Goal: Answer question/provide support: Share knowledge or assist other users

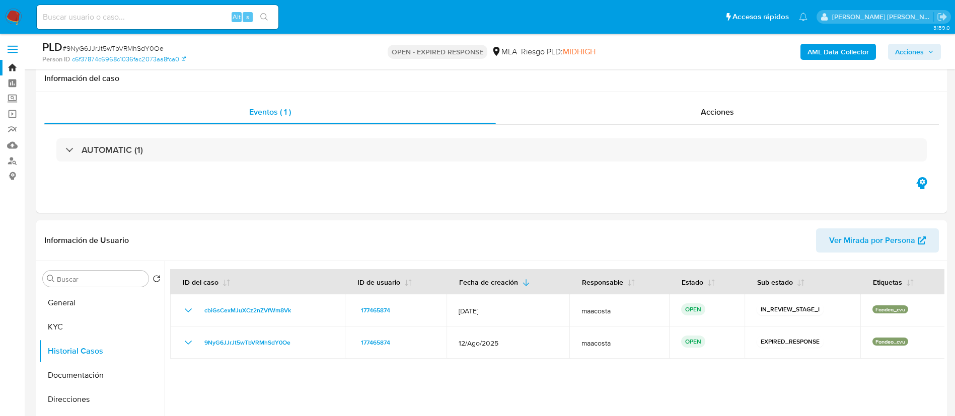
select select "10"
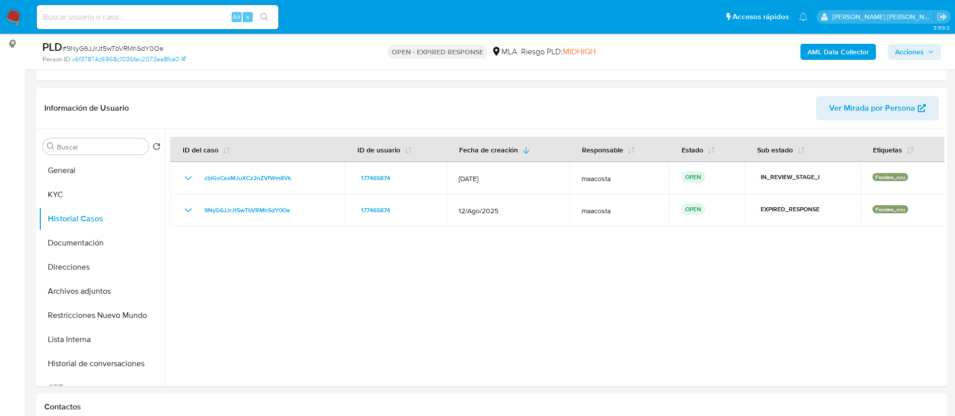
paste input "MQn6vSPDW39PsKXfooKOGsVT"
drag, startPoint x: 0, startPoint y: 0, endPoint x: 167, endPoint y: 12, distance: 167.6
click at [167, 12] on input at bounding box center [158, 17] width 242 height 13
type input "MQn6vSPDW39PsKXfooKOGsVT"
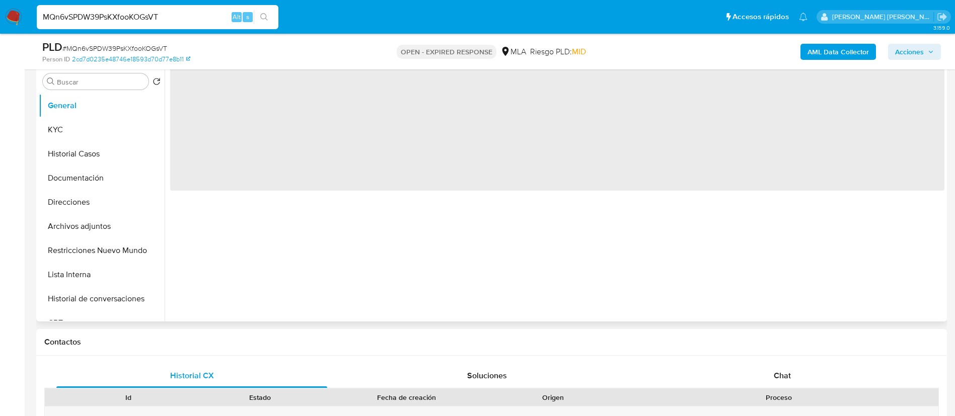
scroll to position [204, 0]
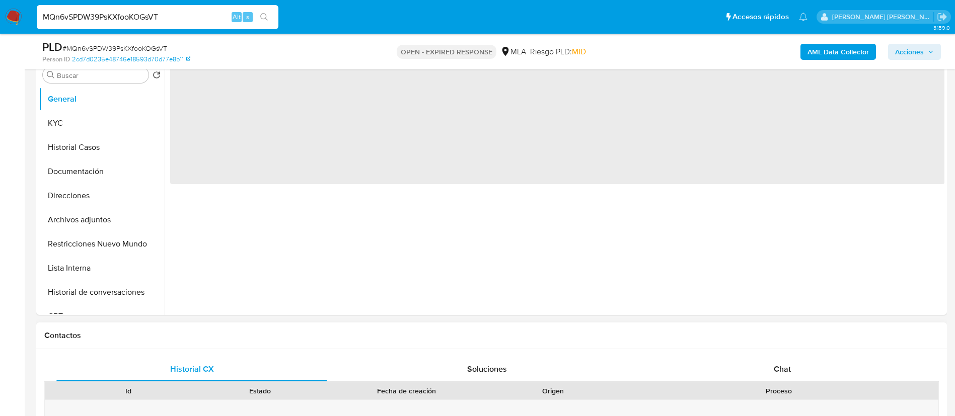
select select "10"
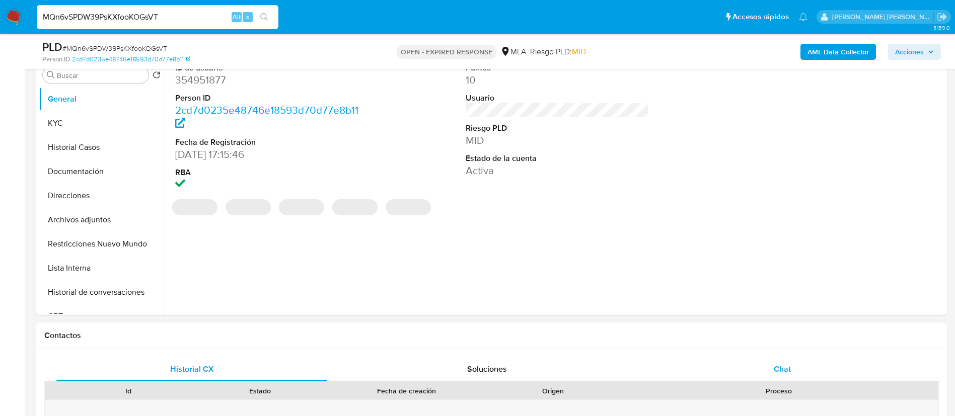
click at [788, 369] on span "Chat" at bounding box center [782, 369] width 17 height 12
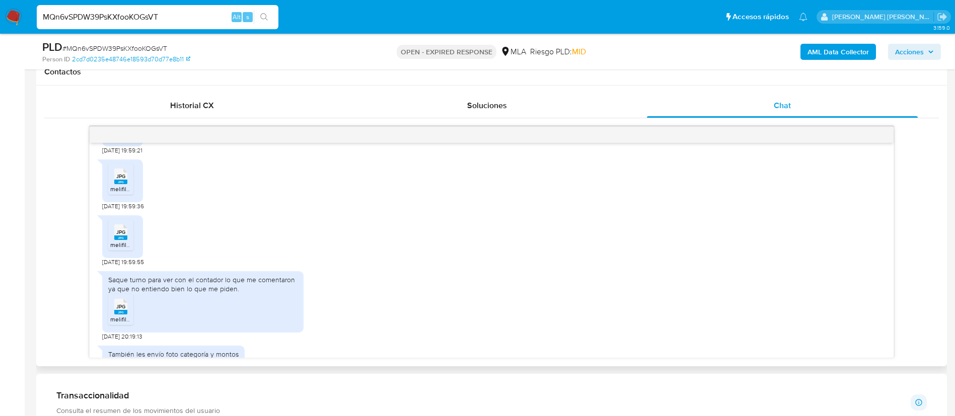
scroll to position [0, 0]
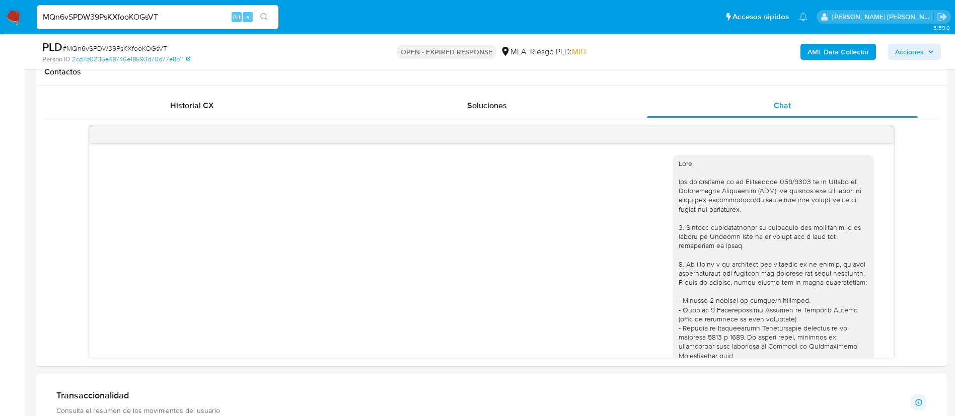
paste input "JK5FCUD2iI7UIW04hHYWMq9D"
click at [143, 14] on input "JK5FCUD2iI7UIW04hHYWMq9D" at bounding box center [158, 17] width 242 height 13
type input "JK5FCUD2iI7UIW04hHYWMq9D"
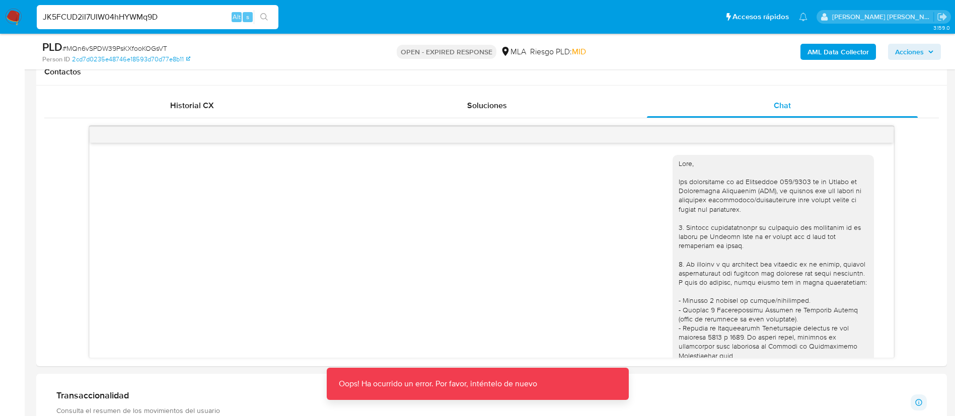
click at [143, 14] on input "JK5FCUD2iI7UIW04hHYWMq9D" at bounding box center [158, 17] width 242 height 13
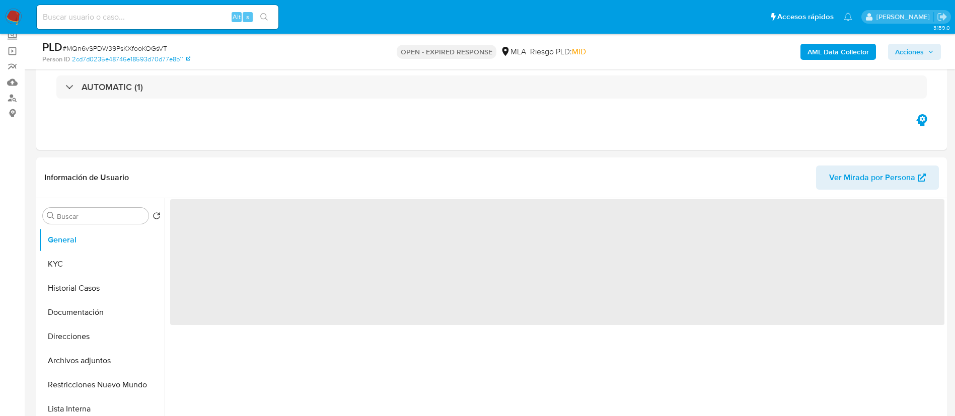
select select "10"
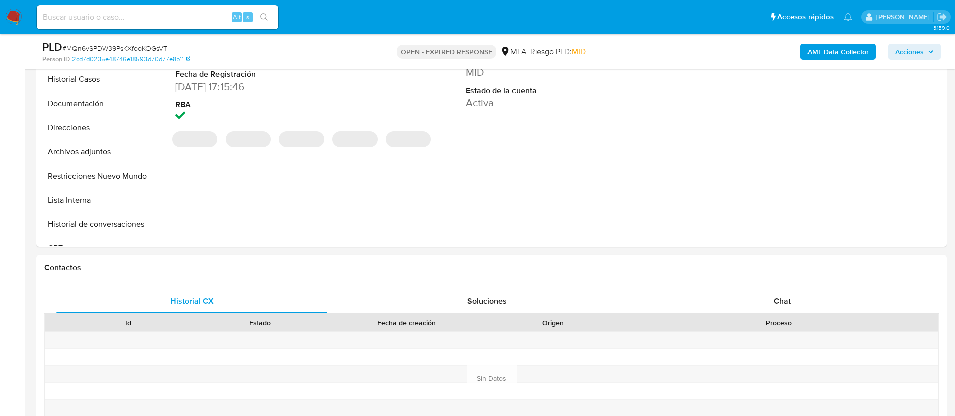
scroll to position [292, 0]
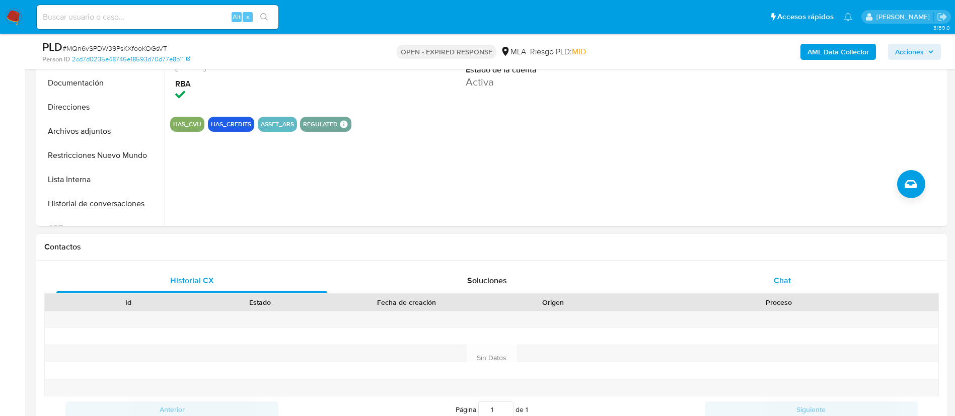
click at [763, 277] on div "Chat" at bounding box center [782, 281] width 271 height 24
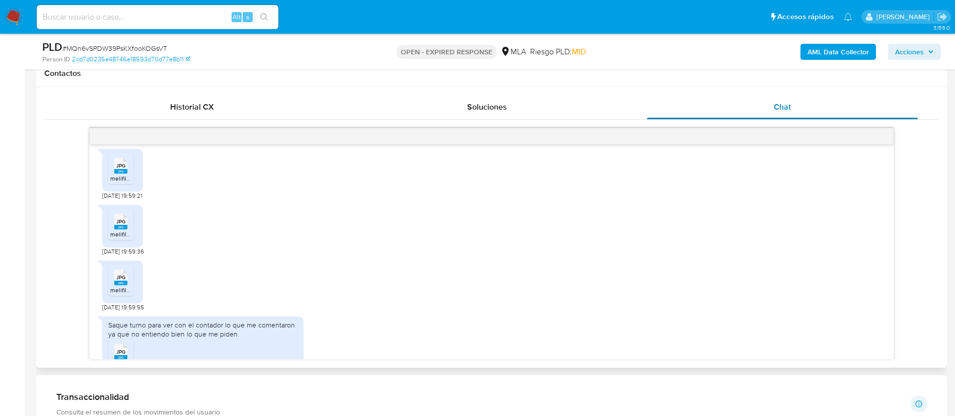
scroll to position [0, 0]
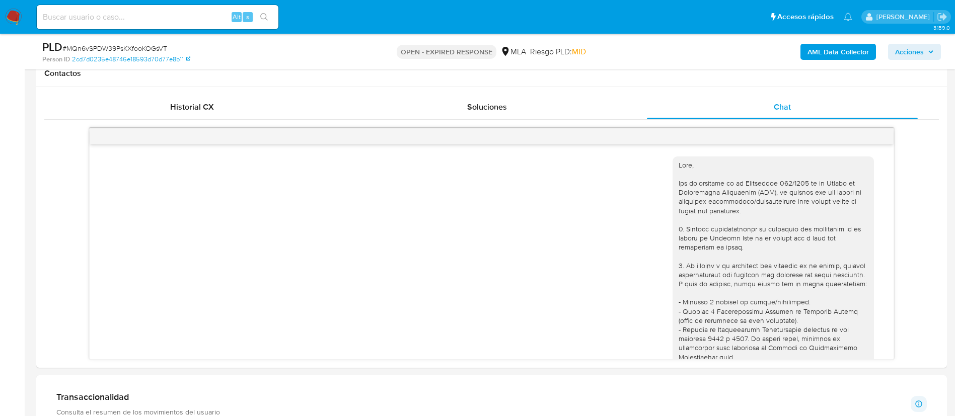
click at [140, 21] on input at bounding box center [158, 17] width 242 height 13
paste input "JK5FCUD2iI7UIW04hHYWMq9D"
type input "JK5FCUD2iI7UIW04hHYWMq9D"
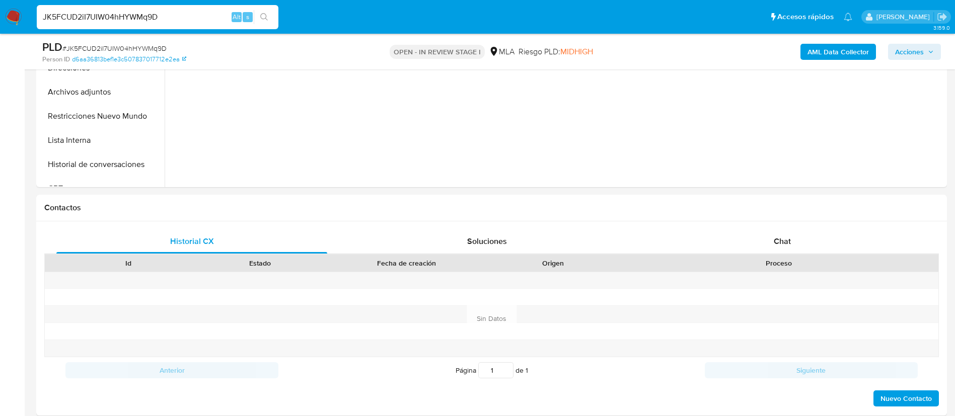
scroll to position [362, 0]
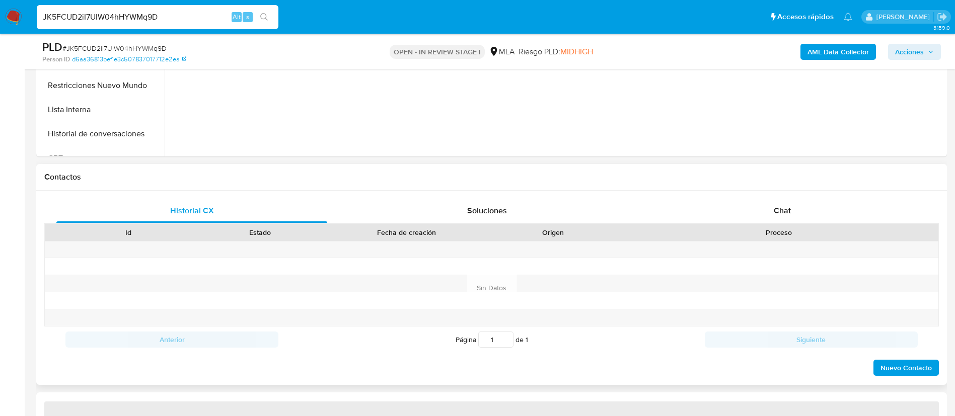
select select "10"
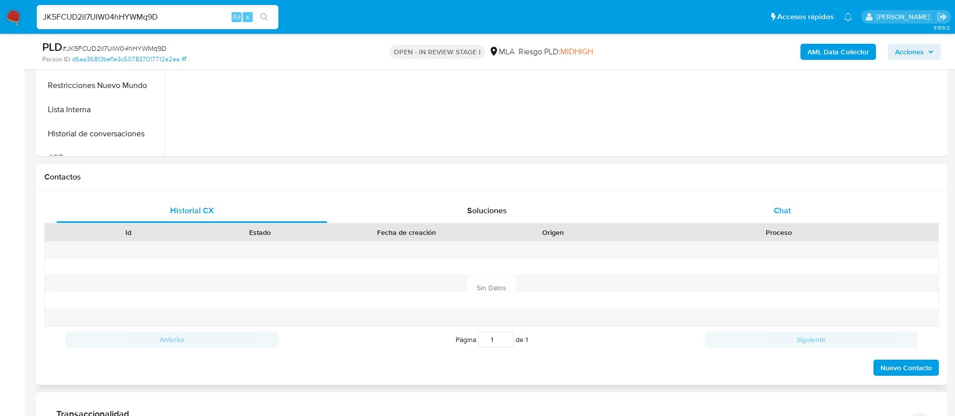
click at [781, 203] on div "Chat" at bounding box center [782, 211] width 271 height 24
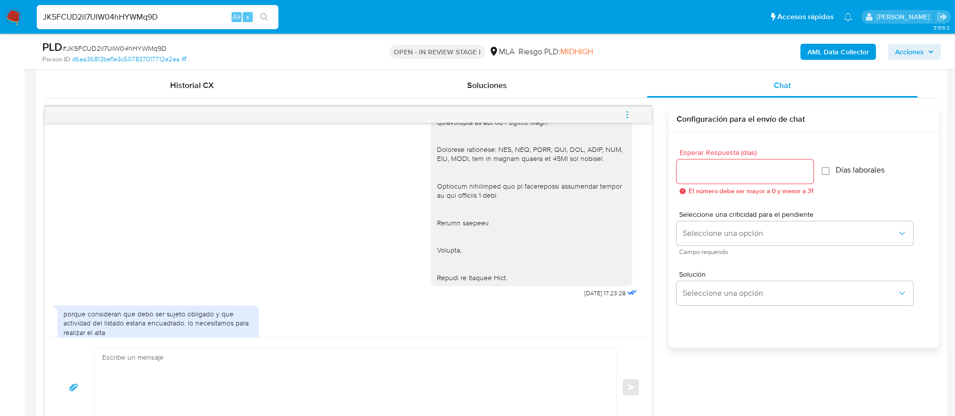
scroll to position [914, 0]
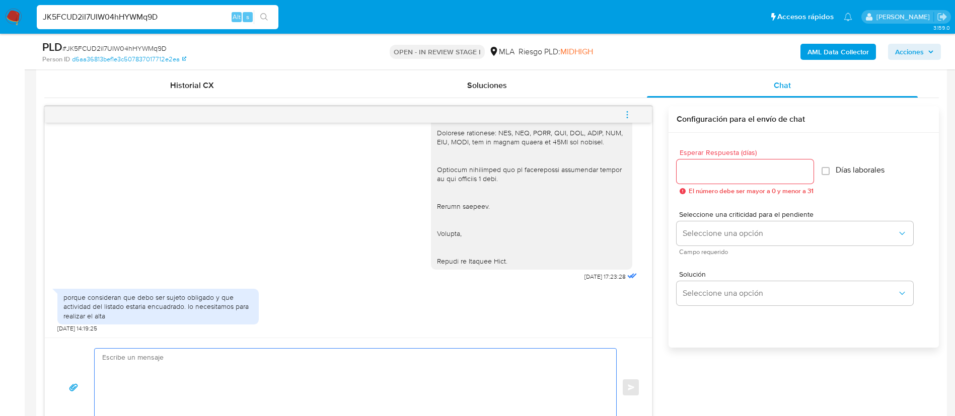
click at [435, 377] on textarea at bounding box center [352, 388] width 501 height 78
paste textarea "VENTA DE AUTOS, CAMIONETAS Y UTILITARIOS, USADOS."
click at [100, 355] on div "VENTA DE AUTOS, CAMIONETAS Y UTILITARIOS, USADOS." at bounding box center [353, 388] width 517 height 78
click at [104, 355] on textarea "VENTA DE AUTOS, CAMIONETAS Y UTILITARIOS, USADOS." at bounding box center [352, 388] width 501 height 78
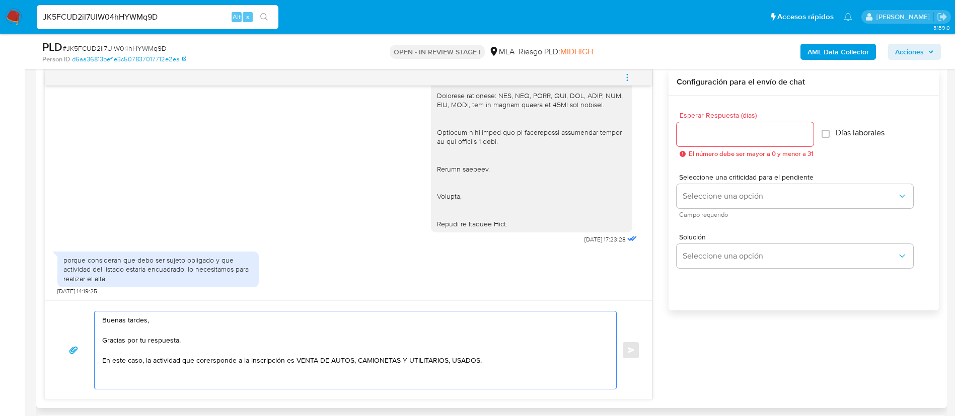
click at [212, 362] on textarea "Buenas tardes, Gracias por tu respuesta. En este caso, la actividad que corersp…" at bounding box center [352, 351] width 501 height 78
click at [213, 359] on textarea "Buenas tardes, Gracias por tu respuesta. En este caso, la actividad que corersp…" at bounding box center [352, 351] width 501 height 78
drag, startPoint x: 214, startPoint y: 360, endPoint x: 204, endPoint y: 362, distance: 9.8
click at [204, 362] on textarea "Buenas tardes, Gracias por tu respuesta. En este caso, la actividad que corersp…" at bounding box center [352, 351] width 501 height 78
click at [208, 362] on textarea "Buenas tardes, Gracias por tu respuesta. En este caso, la actividad que corersp…" at bounding box center [352, 351] width 501 height 78
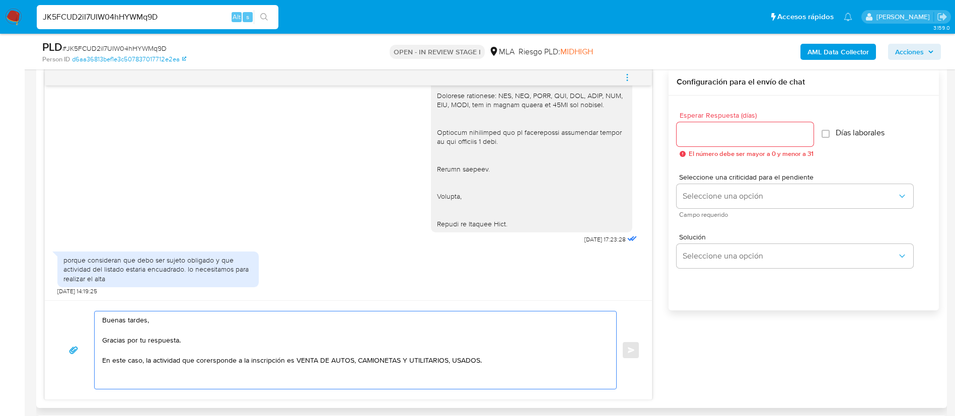
click at [208, 362] on textarea "Buenas tardes, Gracias por tu respuesta. En este caso, la actividad que corersp…" at bounding box center [352, 351] width 501 height 78
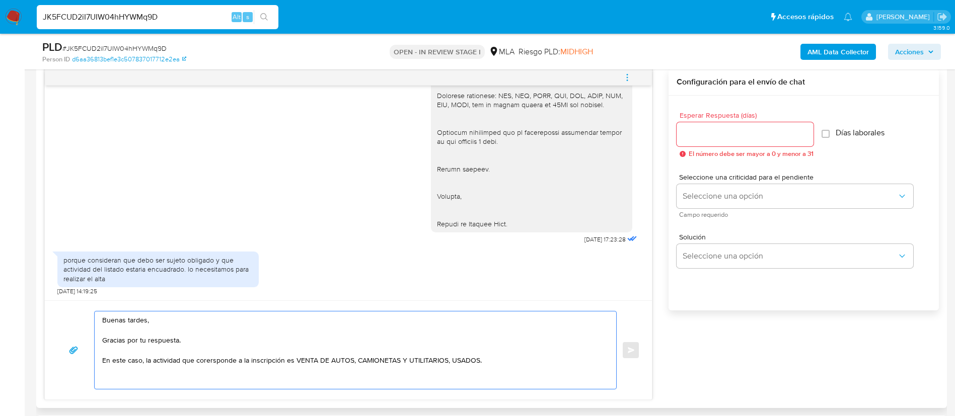
click at [211, 361] on textarea "Buenas tardes, Gracias por tu respuesta. En este caso, la actividad que corersp…" at bounding box center [352, 351] width 501 height 78
click at [0, 0] on lt-span "cor re sponde" at bounding box center [0, 0] width 0 height 0
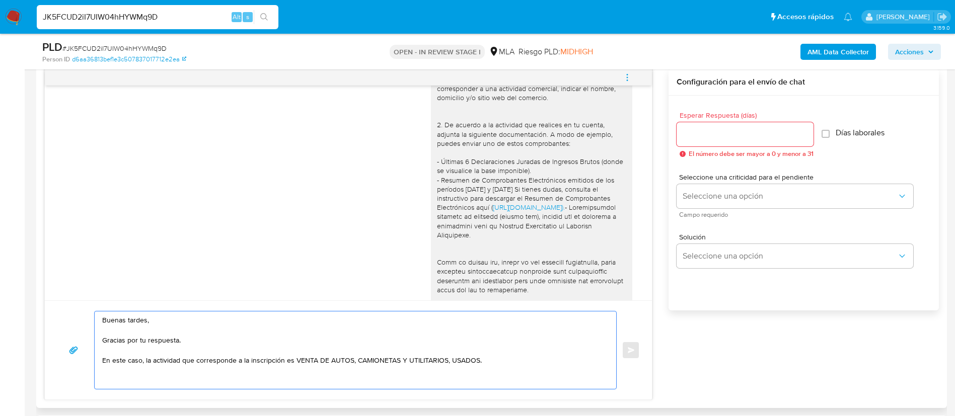
scroll to position [467, 0]
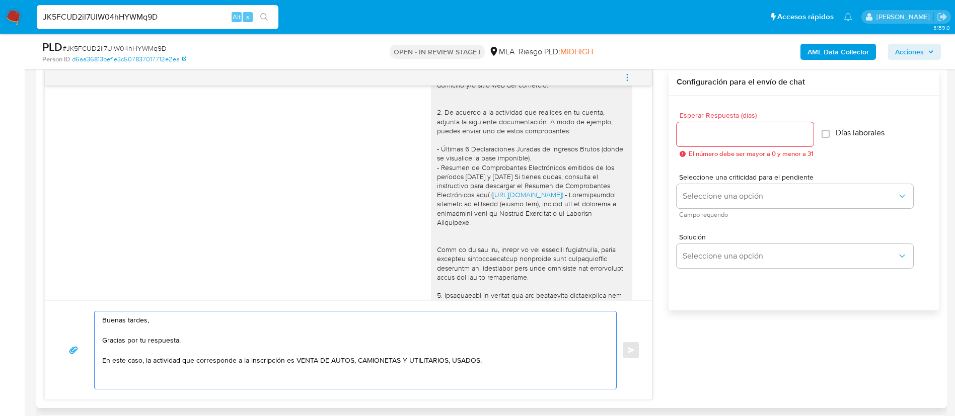
click at [491, 364] on textarea "Buenas tardes, Gracias por tu respuesta. En este caso, la actividad que corresp…" at bounding box center [352, 351] width 501 height 78
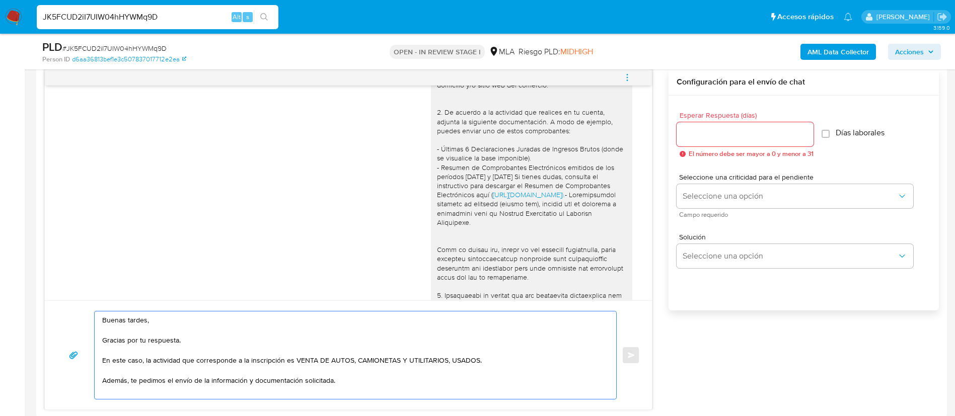
click at [487, 373] on textarea "Buenas tardes, Gracias por tu respuesta. En este caso, la actividad que corresp…" at bounding box center [352, 356] width 501 height 88
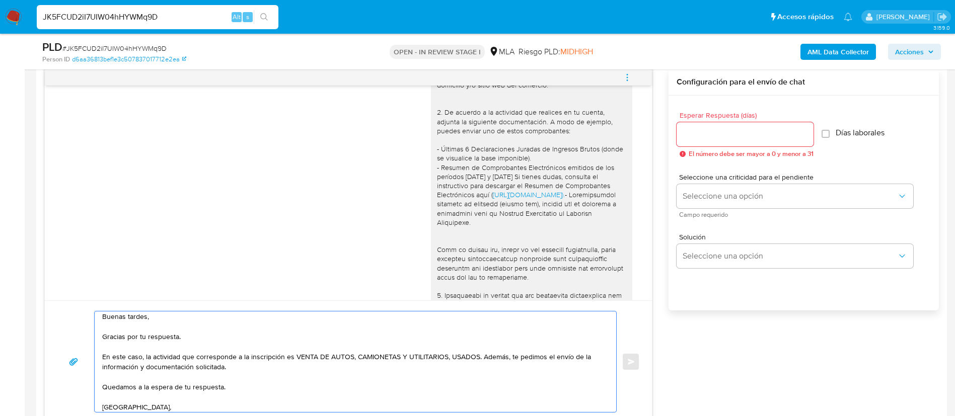
scroll to position [14, 0]
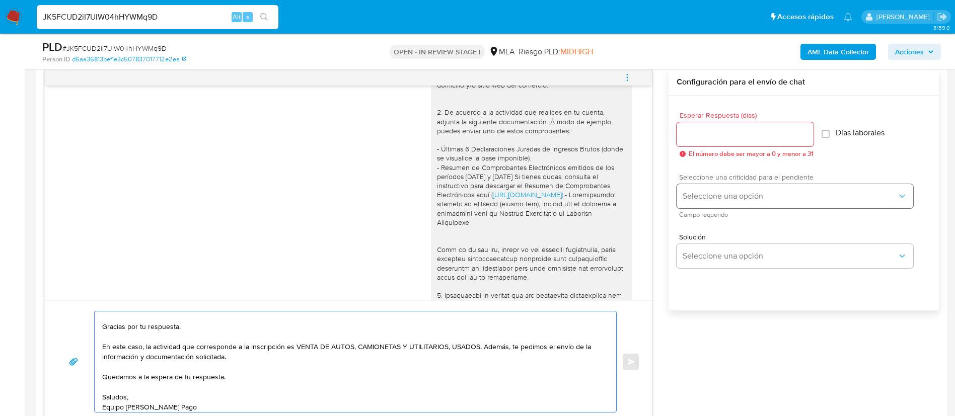
type textarea "Buenas tardes, Gracias por tu respuesta. En este caso, la actividad que corresp…"
click at [724, 204] on button "Seleccione una opción" at bounding box center [795, 196] width 237 height 24
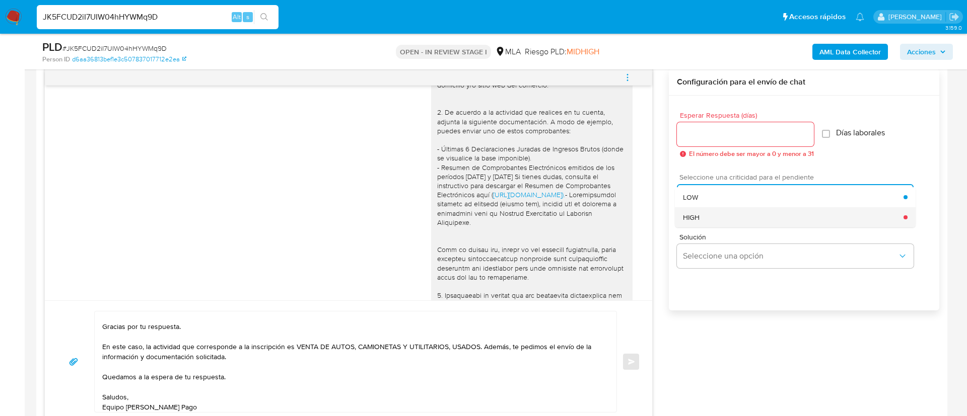
click at [706, 215] on div "HIGH" at bounding box center [793, 217] width 220 height 20
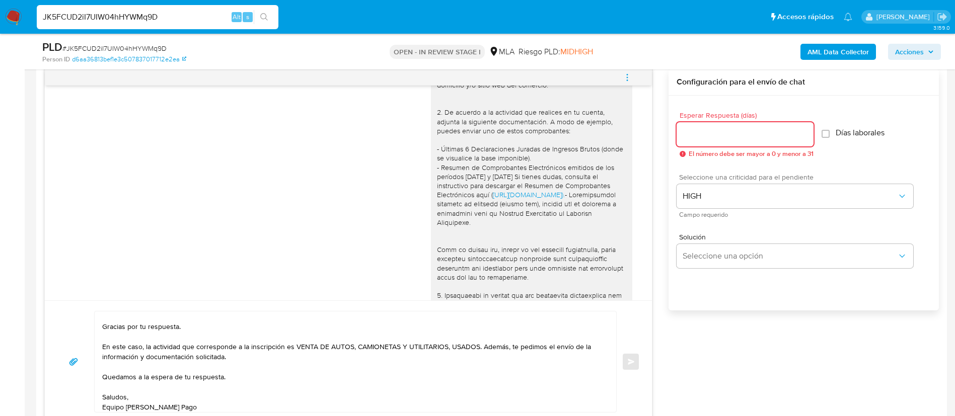
click at [699, 133] on input "Esperar Respuesta (días)" at bounding box center [745, 134] width 137 height 13
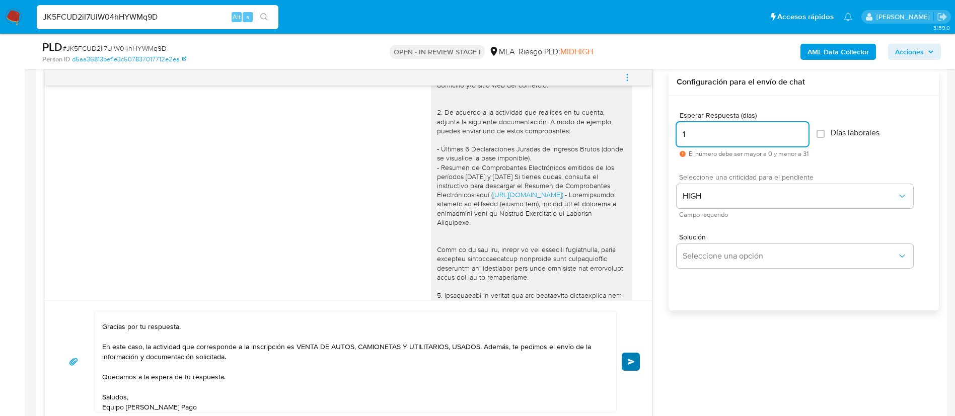
type input "1"
click at [627, 363] on button "Enviar" at bounding box center [631, 362] width 18 height 18
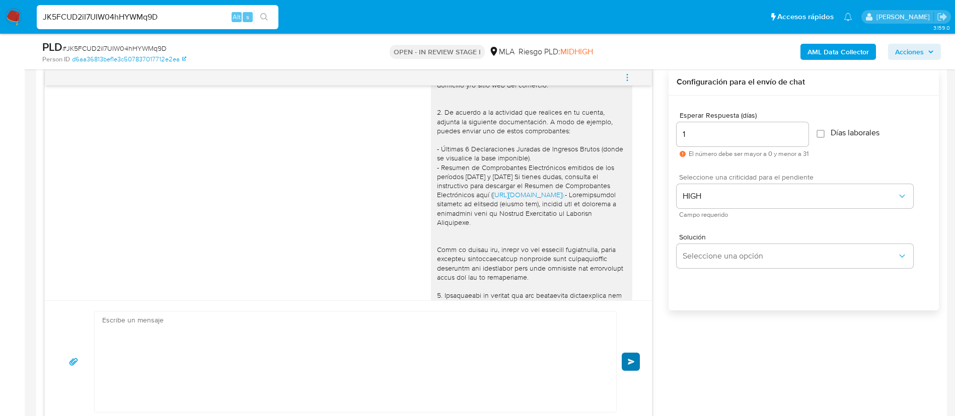
scroll to position [1063, 0]
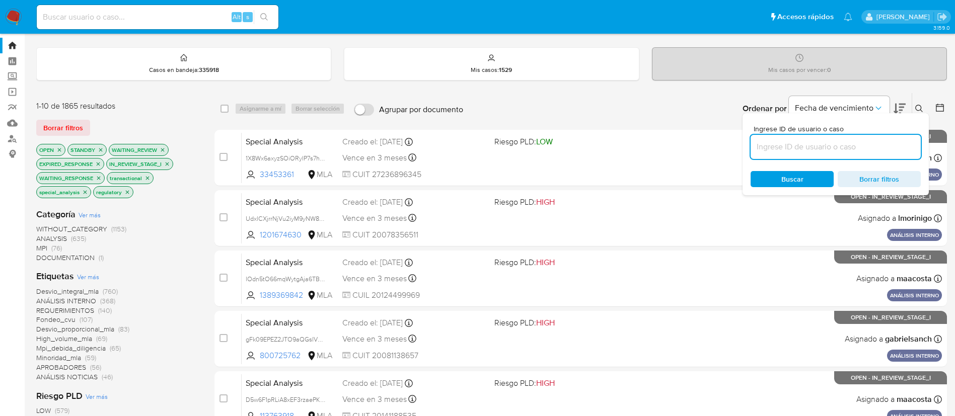
scroll to position [17, 0]
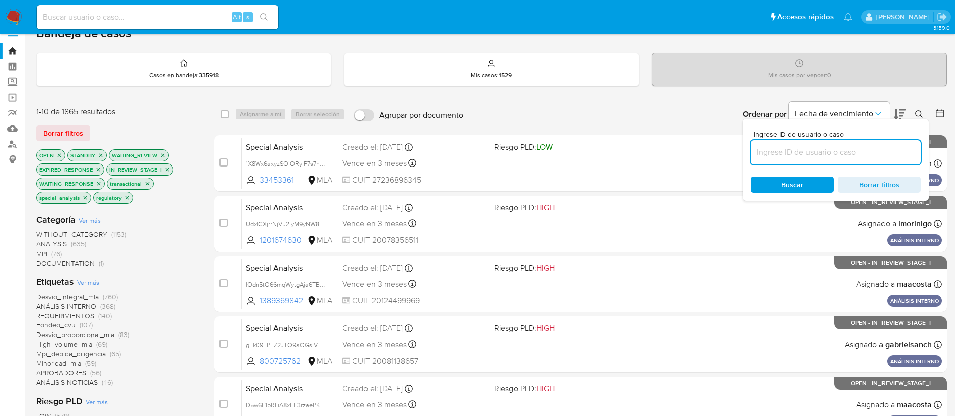
click at [946, 113] on button at bounding box center [941, 114] width 12 height 12
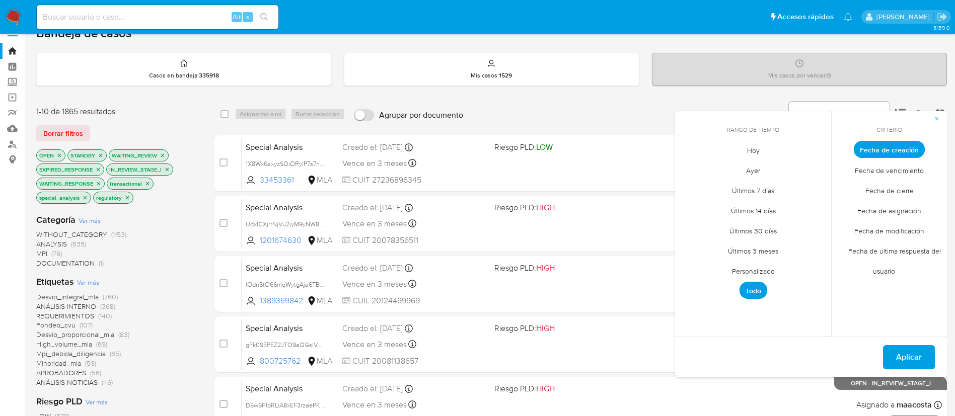
click at [755, 267] on span "Personalizado" at bounding box center [753, 271] width 64 height 21
click at [688, 167] on icon "Mes anterior" at bounding box center [691, 168] width 12 height 12
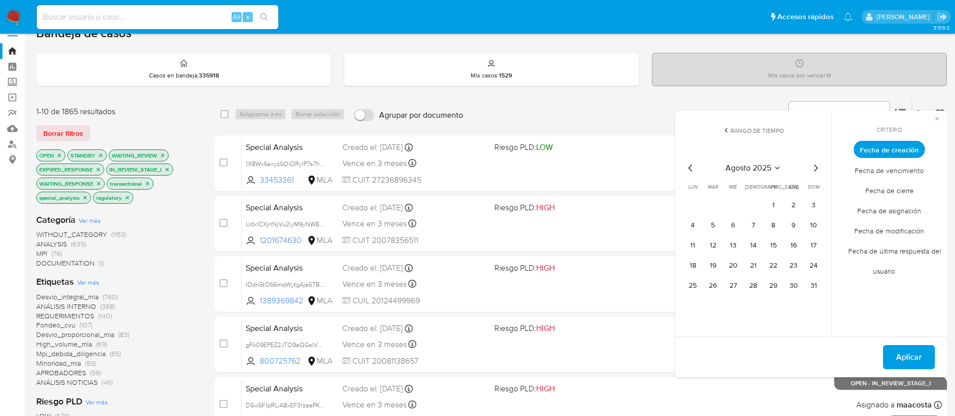
click at [688, 167] on icon "Mes anterior" at bounding box center [691, 168] width 12 height 12
click at [717, 204] on button "1" at bounding box center [713, 205] width 16 height 16
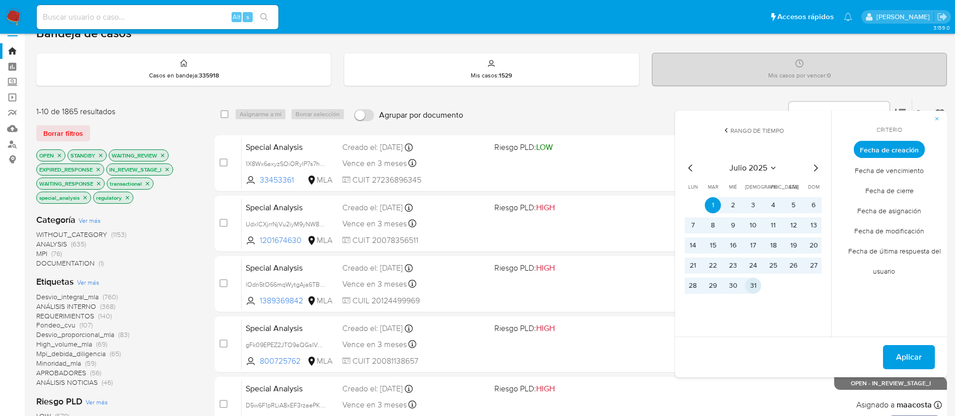
click at [754, 282] on button "31" at bounding box center [753, 286] width 16 height 16
click at [897, 358] on span "Aplicar" at bounding box center [909, 357] width 26 height 22
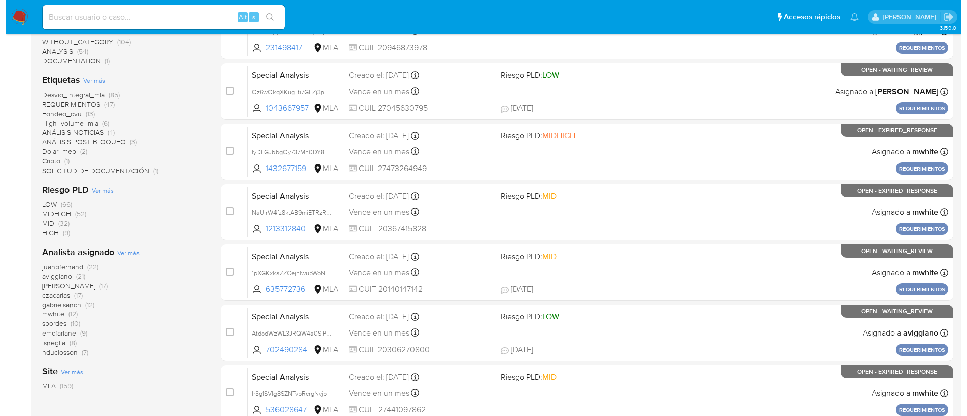
scroll to position [210, 0]
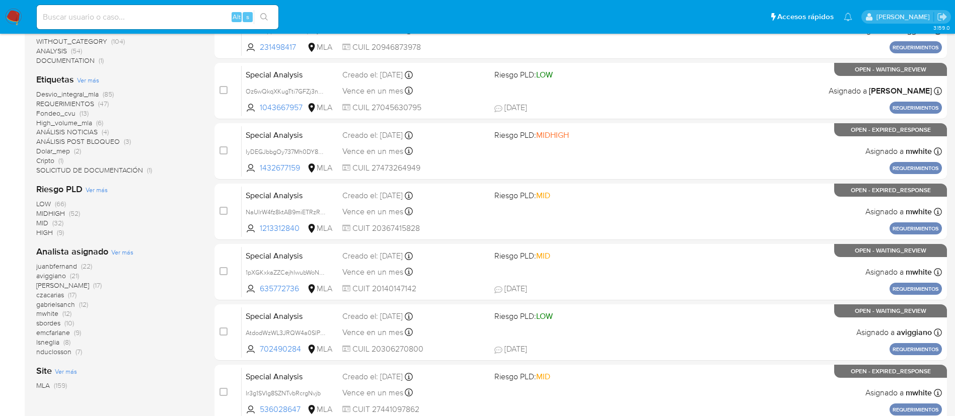
click at [113, 253] on span "Ver más" at bounding box center [122, 252] width 22 height 9
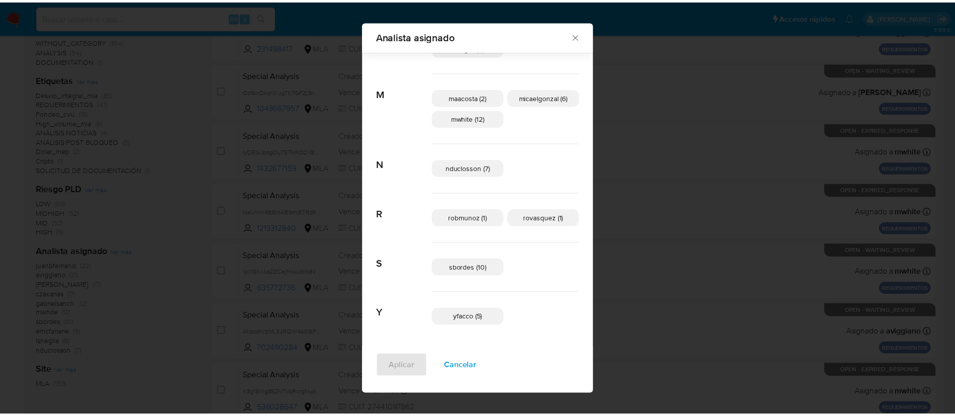
scroll to position [346, 0]
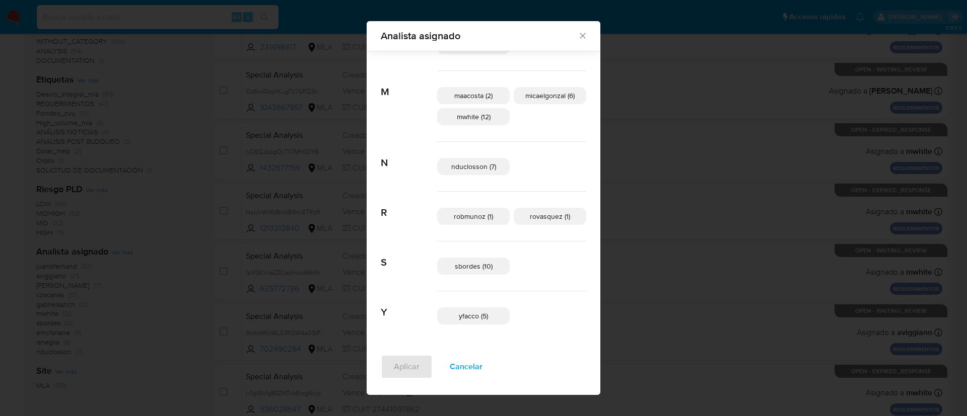
click at [160, 244] on div "Analista asignado Buscar A amedzovich (17) aviggiano (21) C czacarias (17) E ec…" at bounding box center [483, 208] width 967 height 416
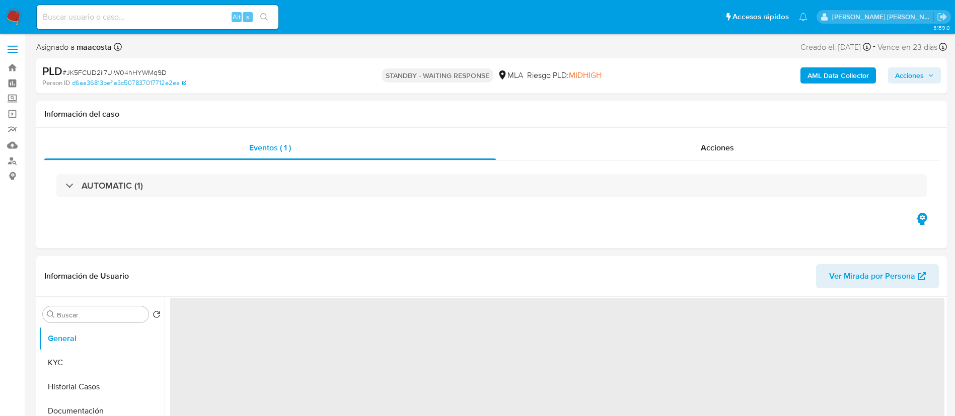
select select "10"
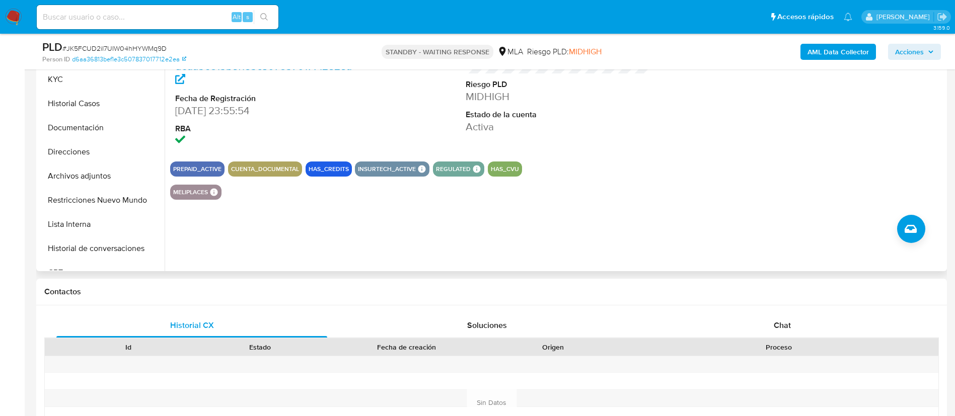
scroll to position [249, 0]
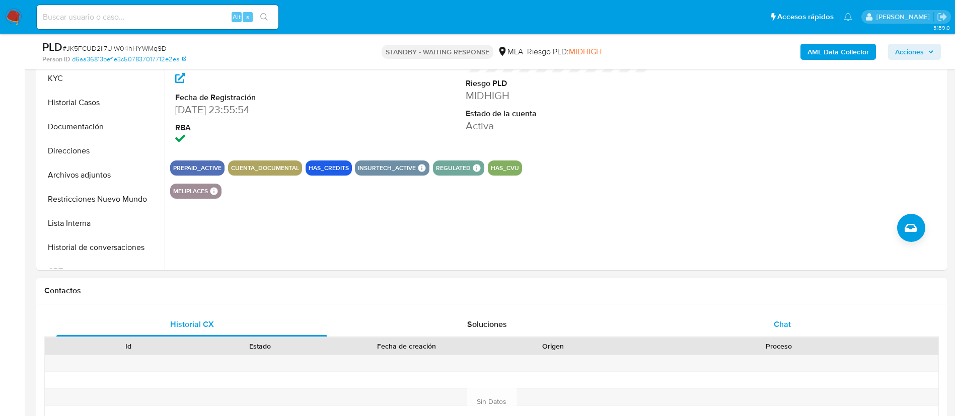
click at [740, 324] on div "Chat" at bounding box center [782, 325] width 271 height 24
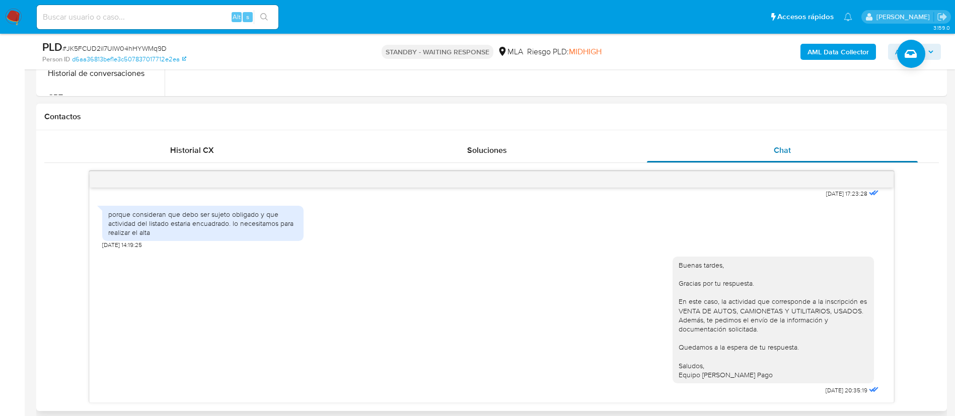
scroll to position [429, 0]
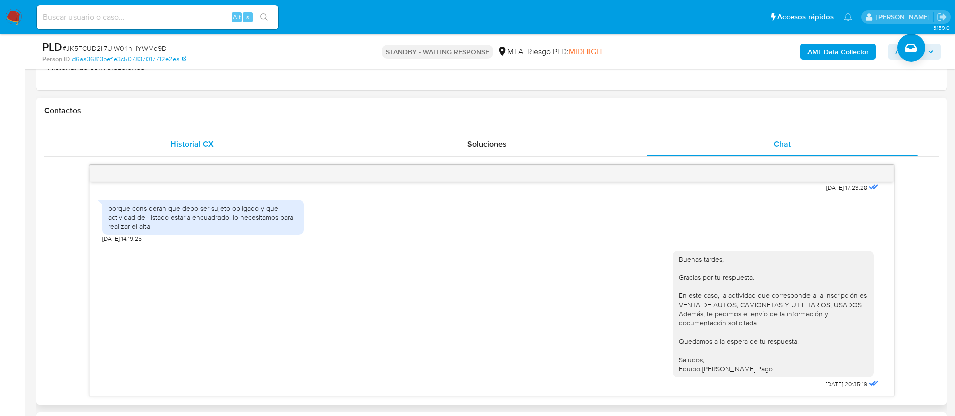
click at [224, 138] on div "Historial CX" at bounding box center [191, 144] width 271 height 24
